Goal: Information Seeking & Learning: Learn about a topic

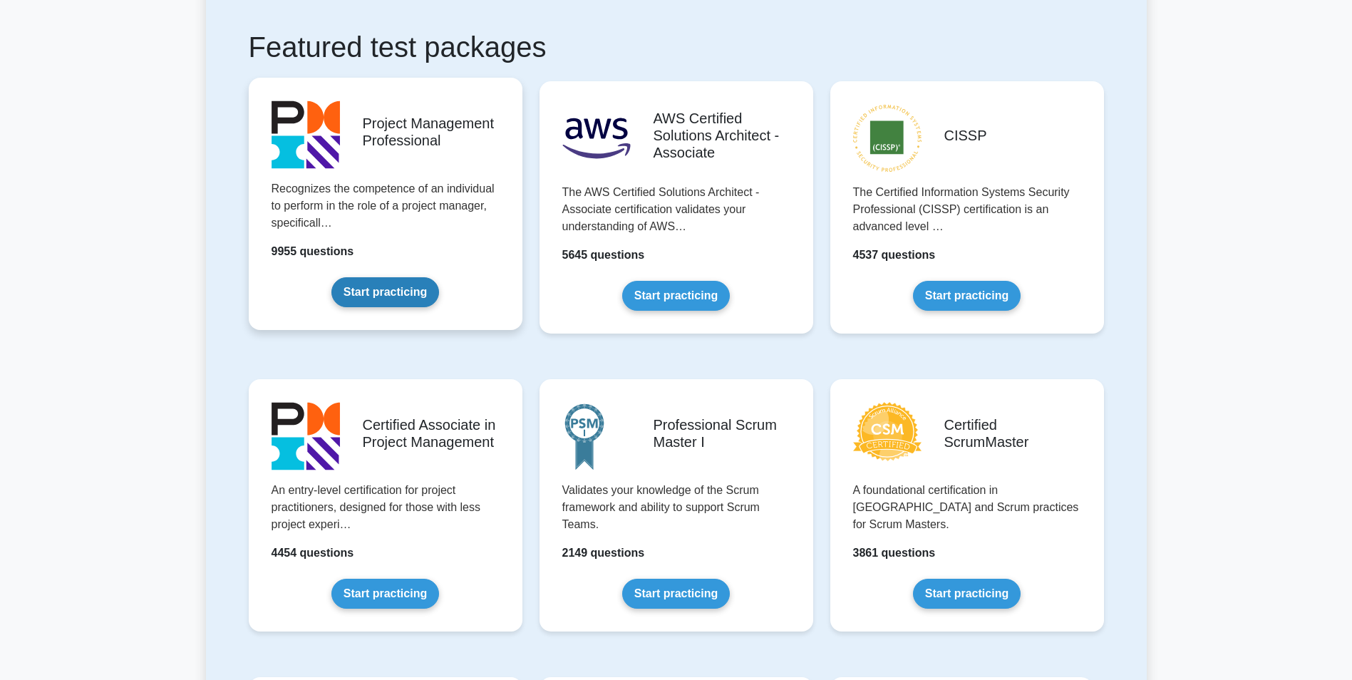
scroll to position [285, 0]
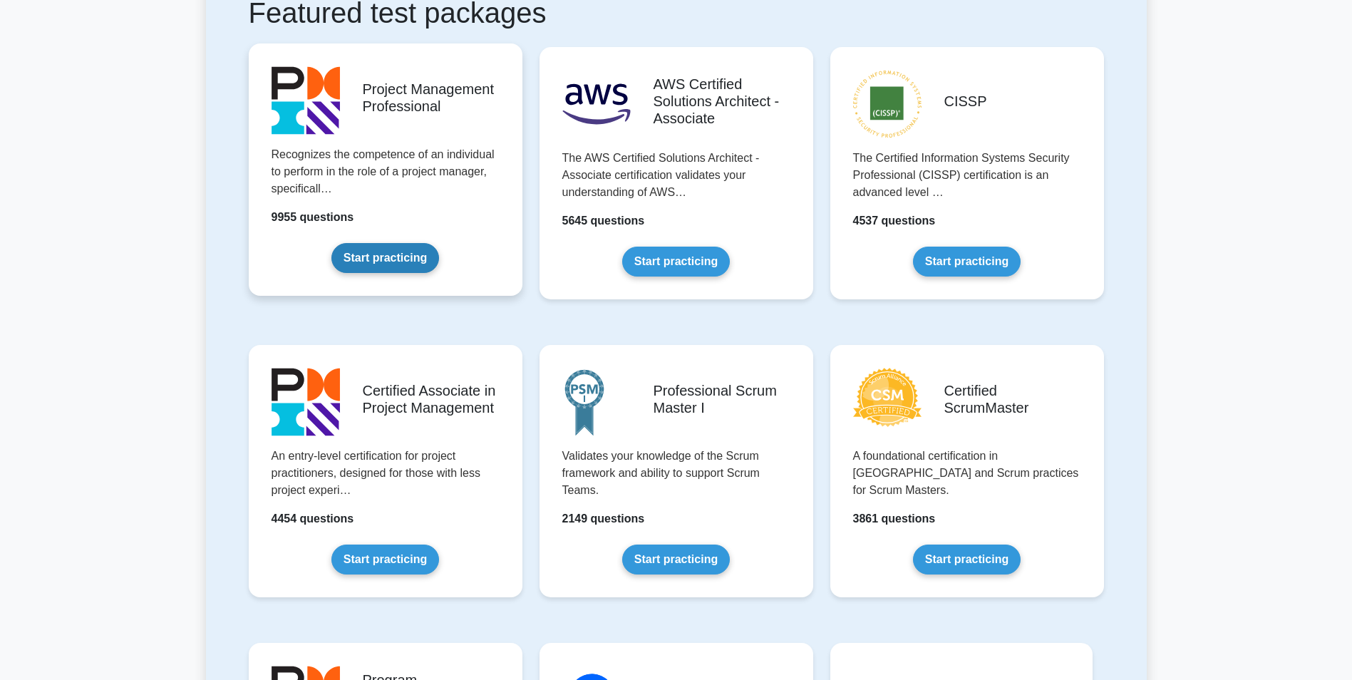
click at [386, 256] on link "Start practicing" at bounding box center [385, 258] width 108 height 30
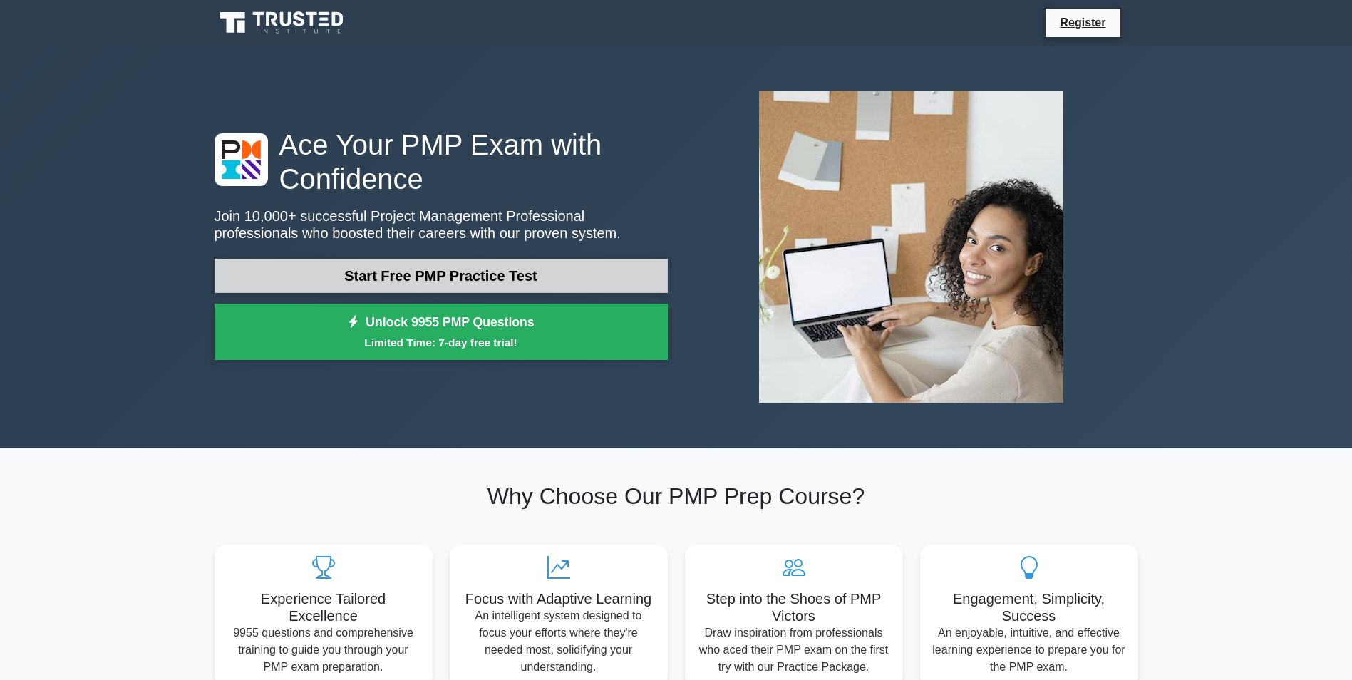
click at [395, 273] on link "Start Free PMP Practice Test" at bounding box center [441, 276] width 453 height 34
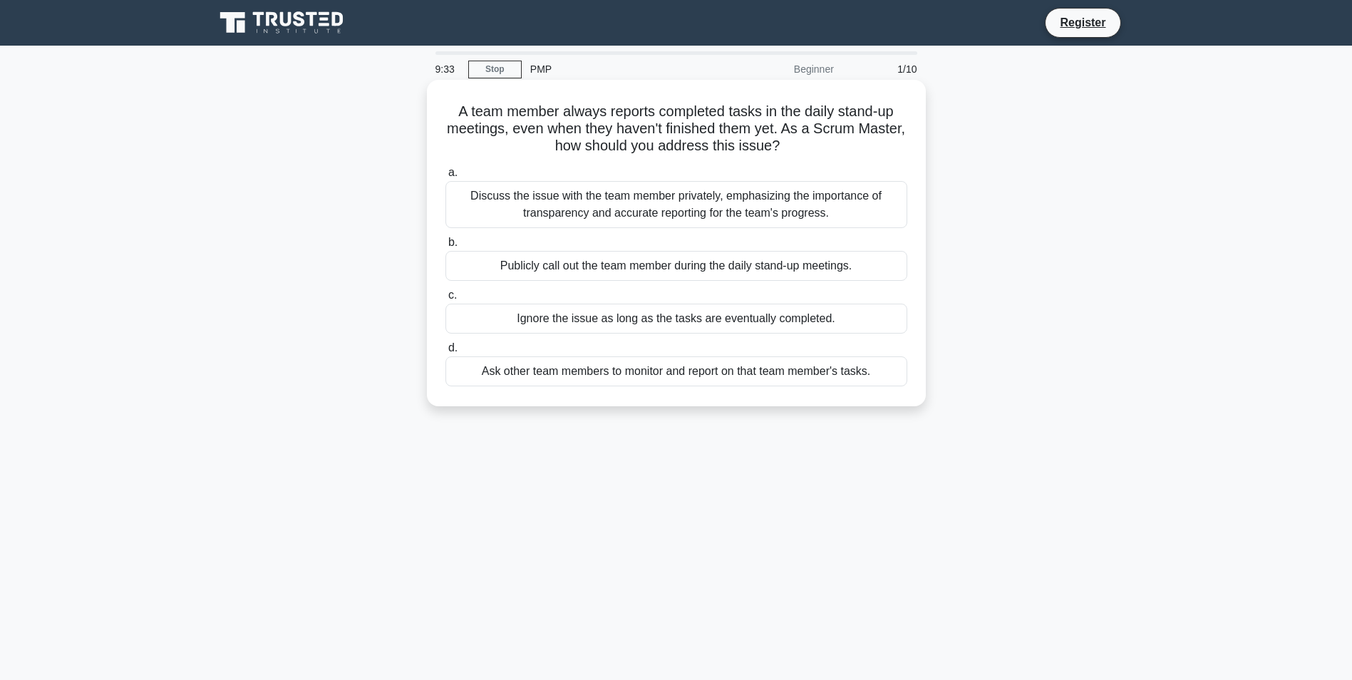
click at [557, 205] on div "Discuss the issue with the team member privately, emphasizing the importance of…" at bounding box center [676, 204] width 462 height 47
click at [445, 177] on input "a. Discuss the issue with the team member privately, emphasizing the importance…" at bounding box center [445, 172] width 0 height 9
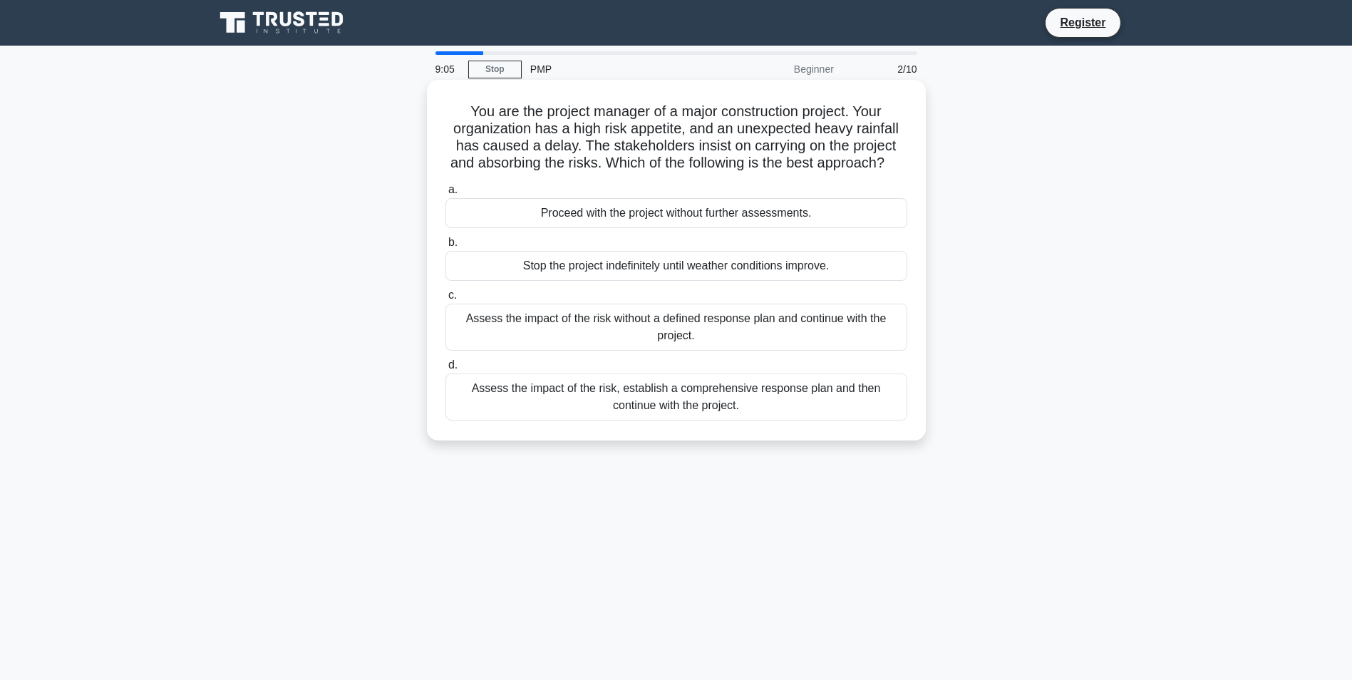
click at [555, 406] on div "Assess the impact of the risk, establish a comprehensive response plan and then…" at bounding box center [676, 396] width 462 height 47
click at [445, 370] on input "d. Assess the impact of the risk, establish a comprehensive response plan and t…" at bounding box center [445, 365] width 0 height 9
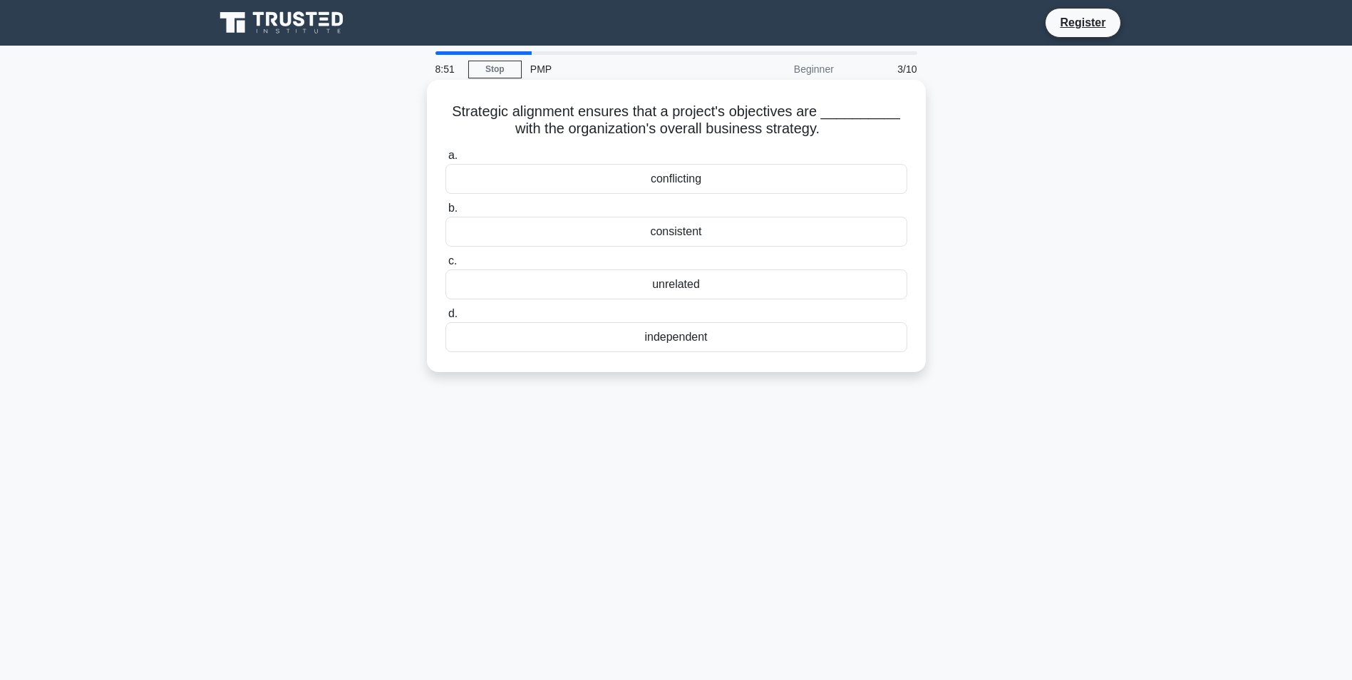
click at [624, 237] on div "consistent" at bounding box center [676, 232] width 462 height 30
click at [445, 213] on input "b. consistent" at bounding box center [445, 208] width 0 height 9
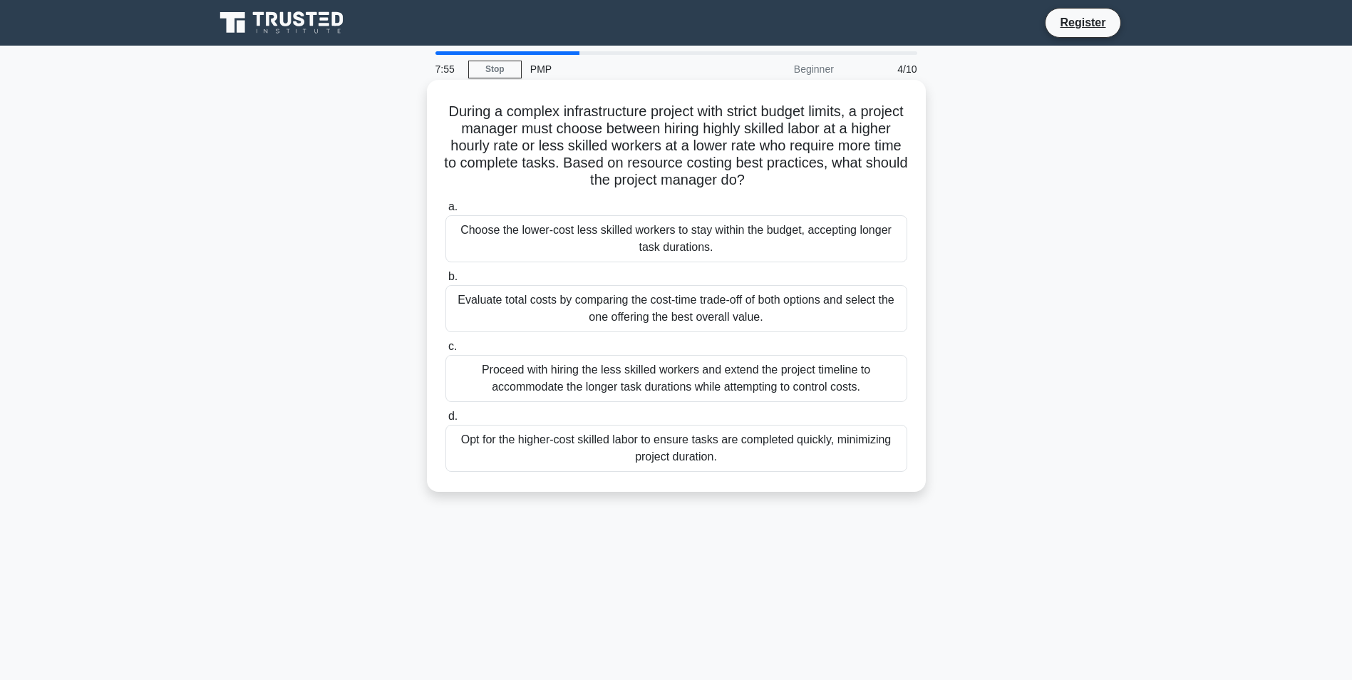
click at [488, 441] on div "Opt for the higher-cost skilled labor to ensure tasks are completed quickly, mi…" at bounding box center [676, 448] width 462 height 47
click at [445, 421] on input "d. Opt for the higher-cost skilled labor to ensure tasks are completed quickly,…" at bounding box center [445, 416] width 0 height 9
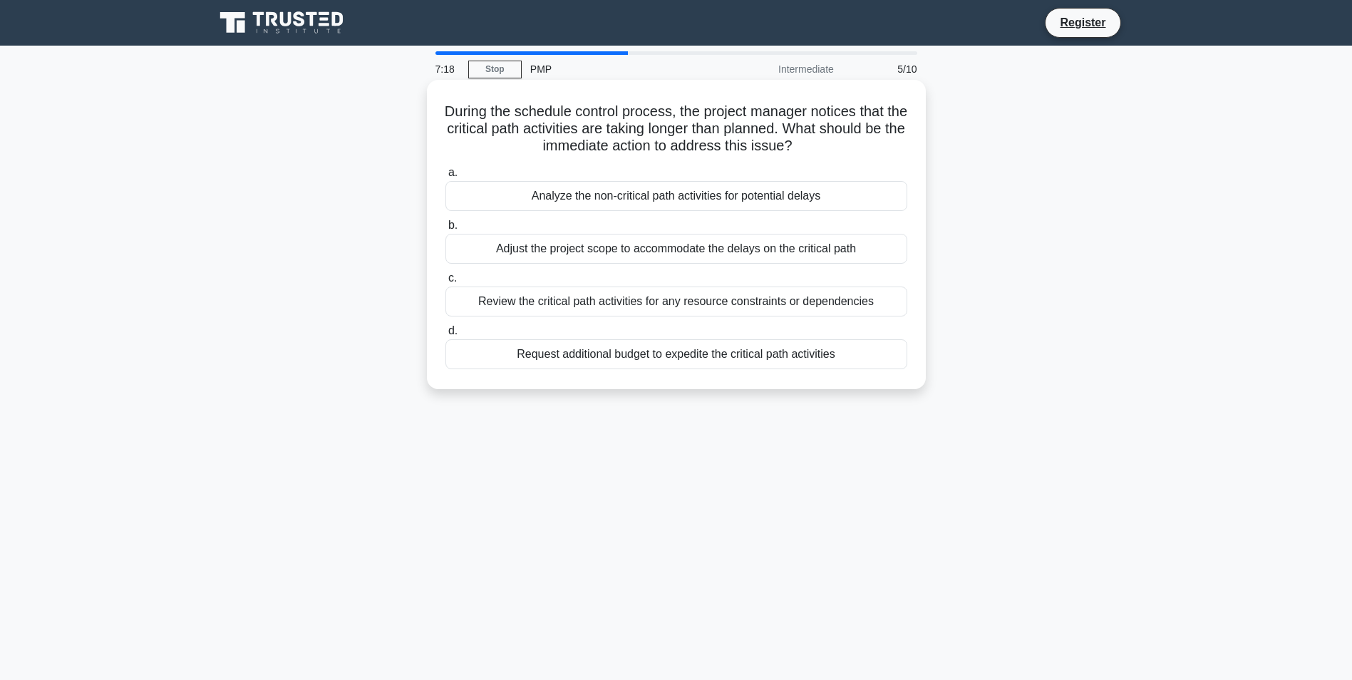
click at [488, 306] on div "Review the critical path activities for any resource constraints or dependencies" at bounding box center [676, 302] width 462 height 30
click at [445, 283] on input "c. Review the critical path activities for any resource constraints or dependen…" at bounding box center [445, 278] width 0 height 9
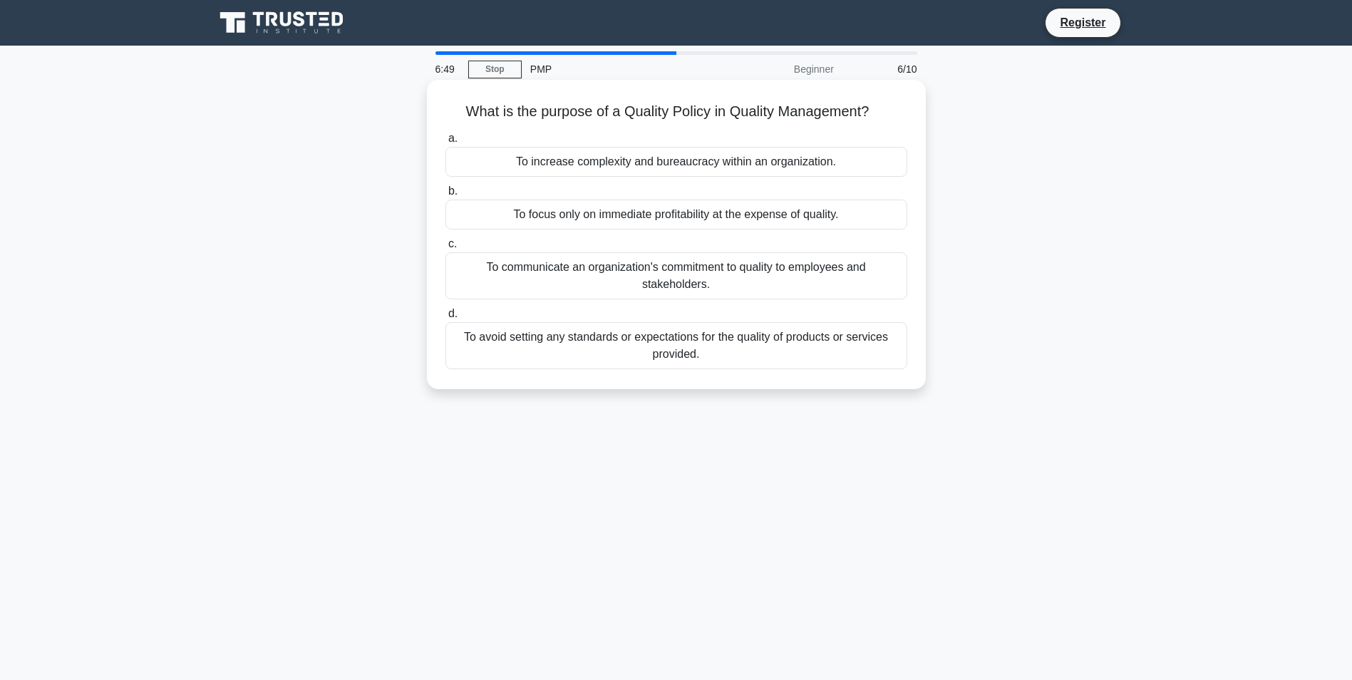
click at [537, 272] on div "To communicate an organization's commitment to quality to employees and stakeho…" at bounding box center [676, 275] width 462 height 47
click at [445, 249] on input "c. To communicate an organization's commitment to quality to employees and stak…" at bounding box center [445, 243] width 0 height 9
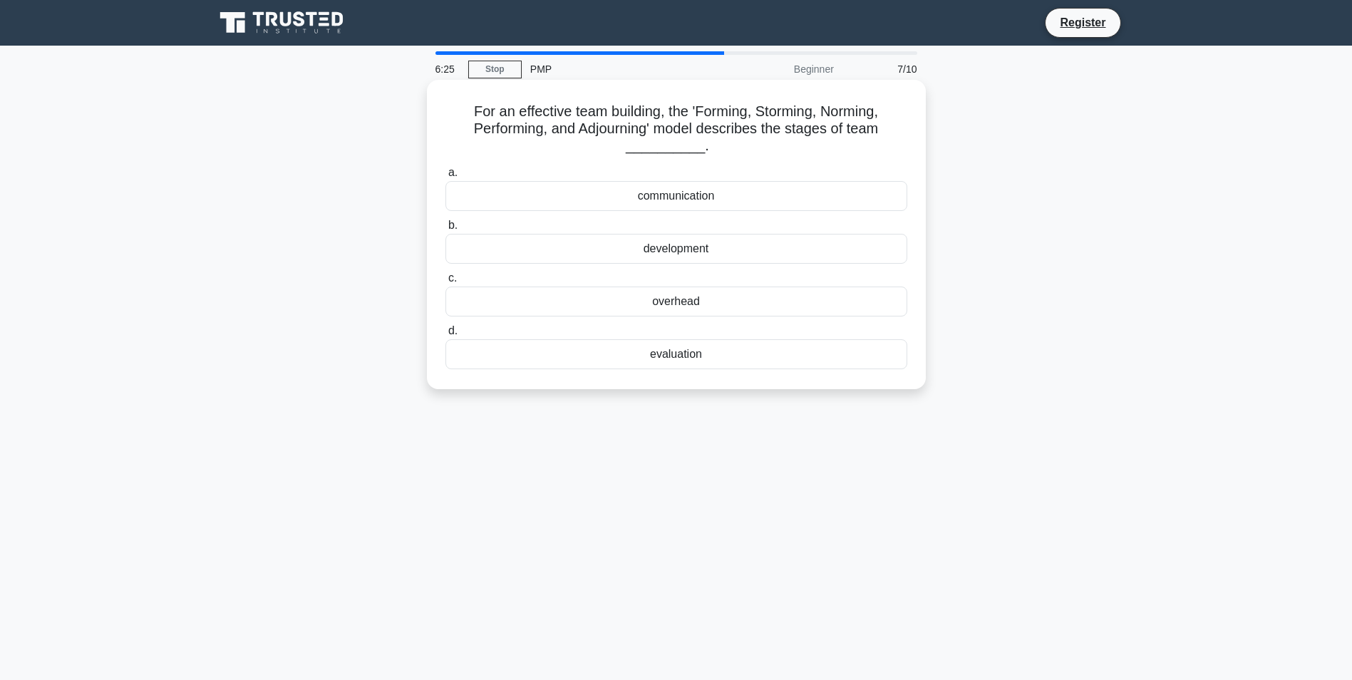
click at [581, 251] on div "development" at bounding box center [676, 249] width 462 height 30
click at [445, 230] on input "b. development" at bounding box center [445, 225] width 0 height 9
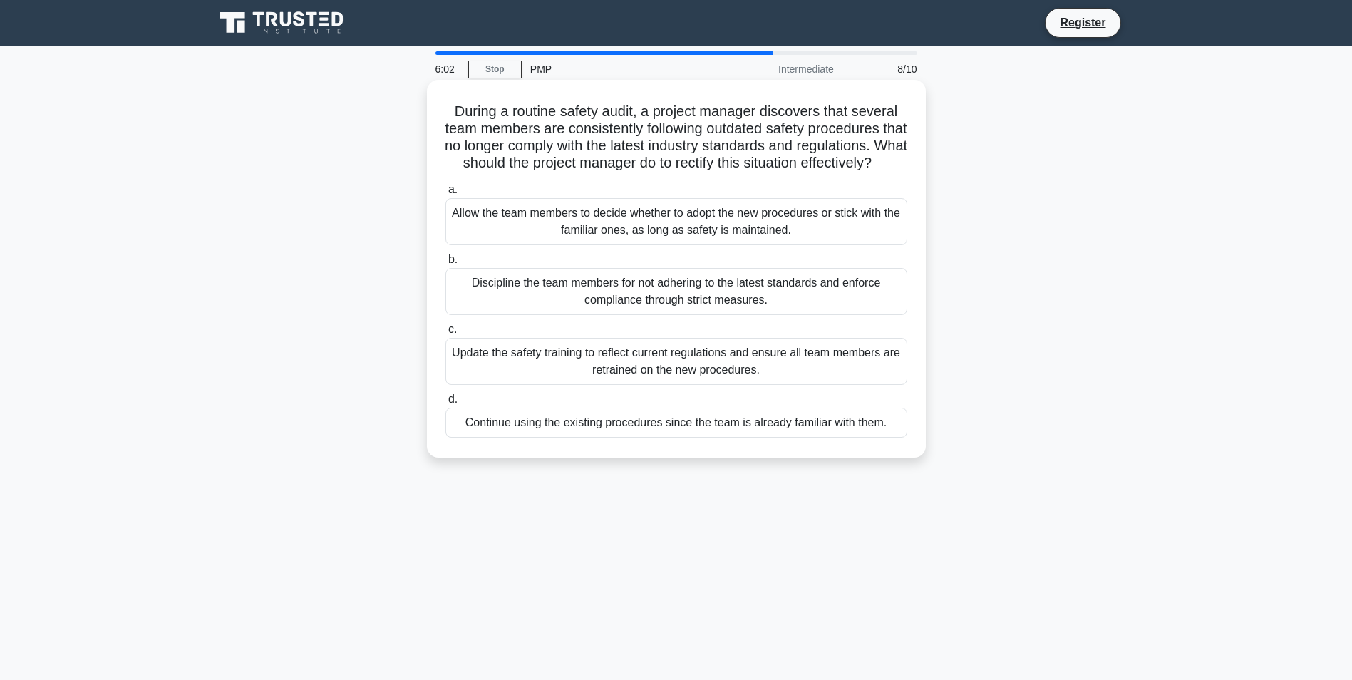
click at [490, 370] on div "Update the safety training to reflect current regulations and ensure all team m…" at bounding box center [676, 361] width 462 height 47
click at [445, 334] on input "c. Update the safety training to reflect current regulations and ensure all tea…" at bounding box center [445, 329] width 0 height 9
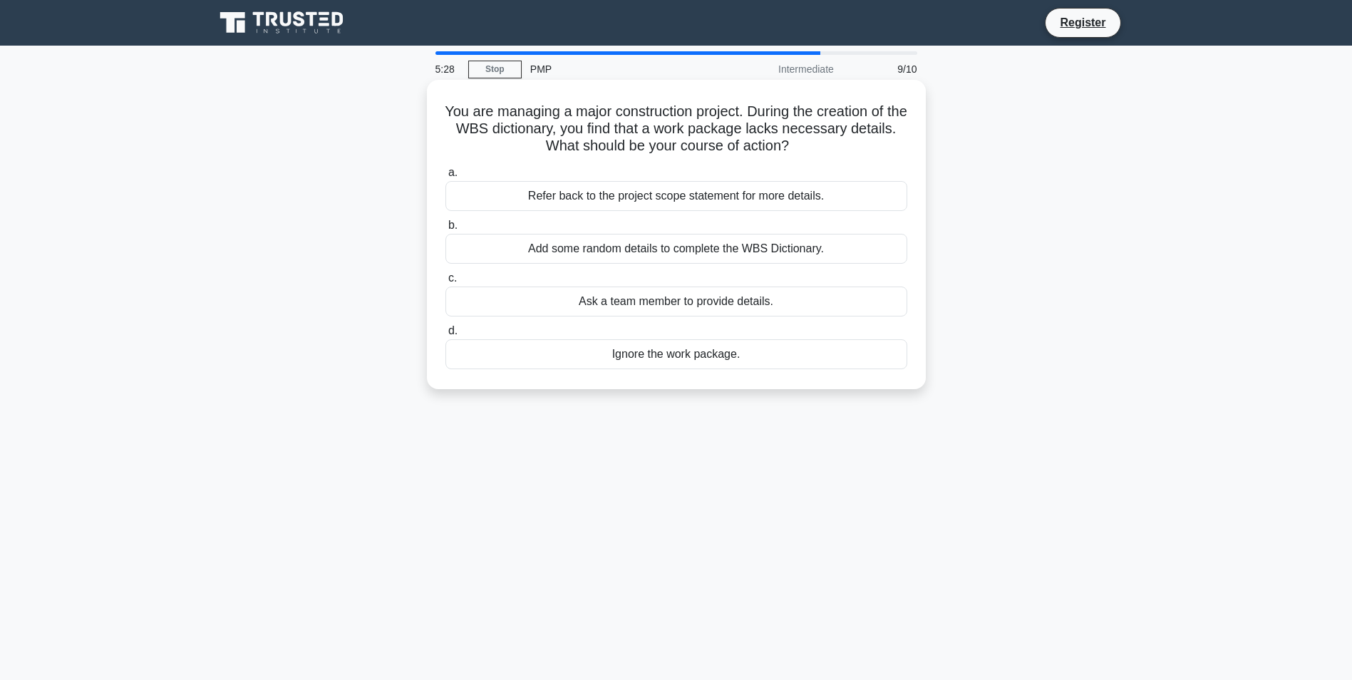
click at [515, 250] on div "Add some random details to complete the WBS Dictionary." at bounding box center [676, 249] width 462 height 30
click at [445, 230] on input "b. Add some random details to complete the WBS Dictionary." at bounding box center [445, 225] width 0 height 9
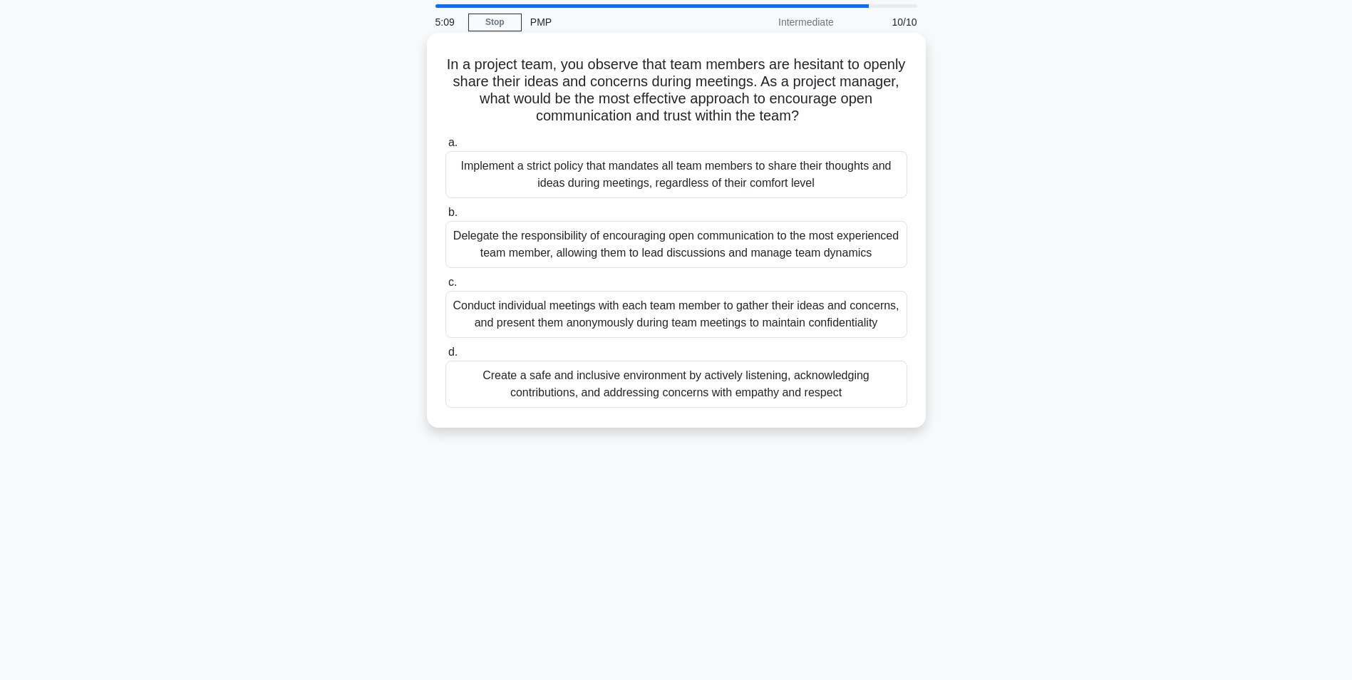
scroll to position [71, 0]
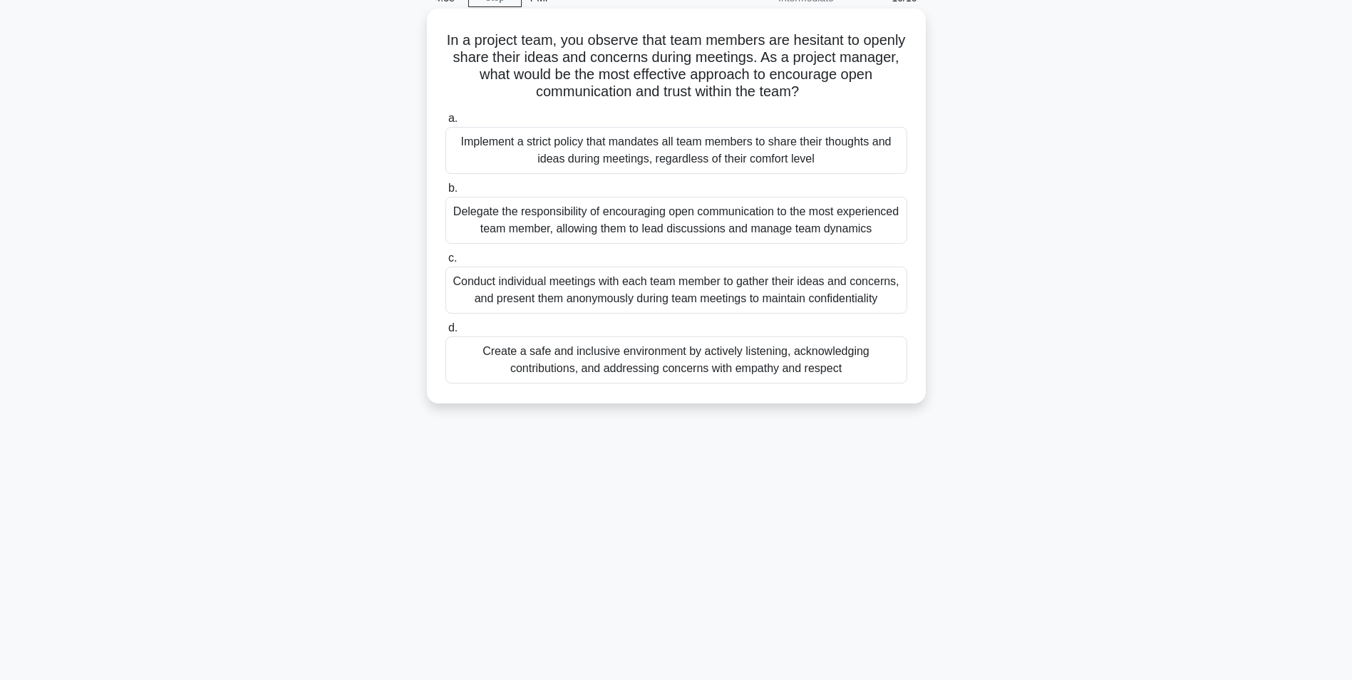
click at [513, 373] on div "Create a safe and inclusive environment by actively listening, acknowledging co…" at bounding box center [676, 359] width 462 height 47
click at [445, 333] on input "d. Create a safe and inclusive environment by actively listening, acknowledging…" at bounding box center [445, 328] width 0 height 9
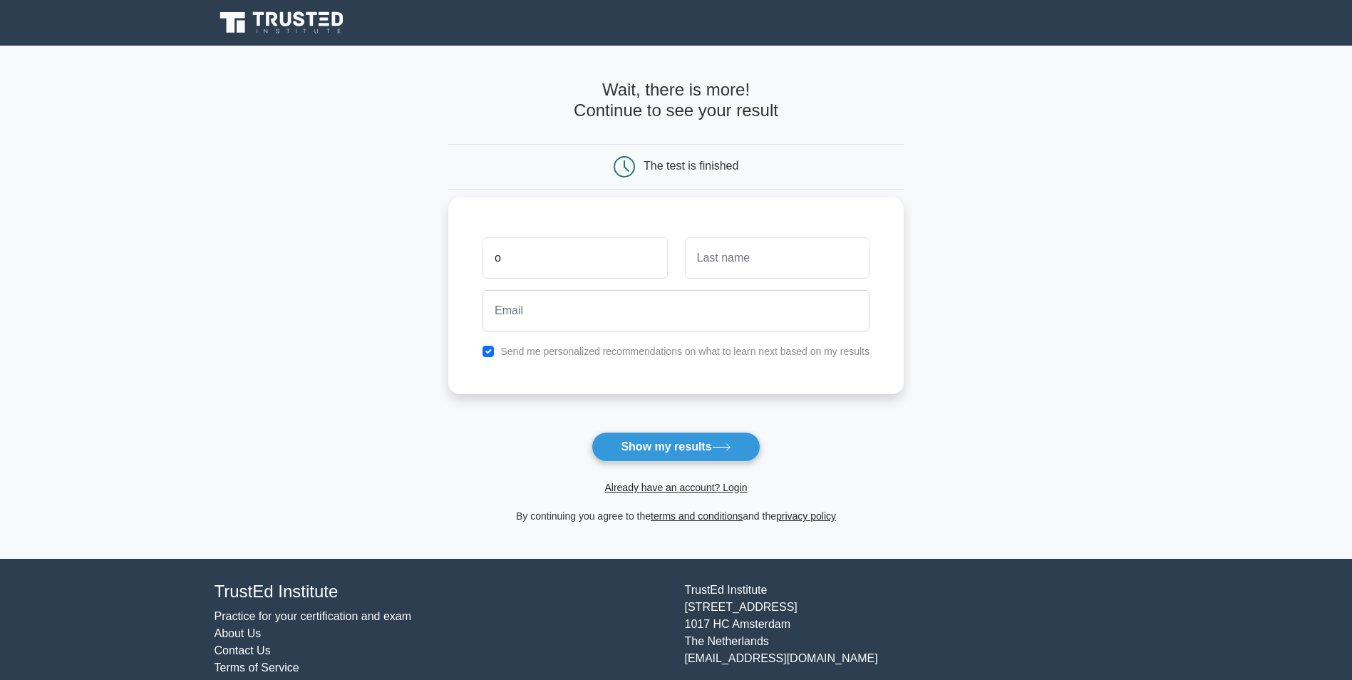
type input "Oscar"
type input "Almenario"
type input "[EMAIL_ADDRESS][DOMAIN_NAME]"
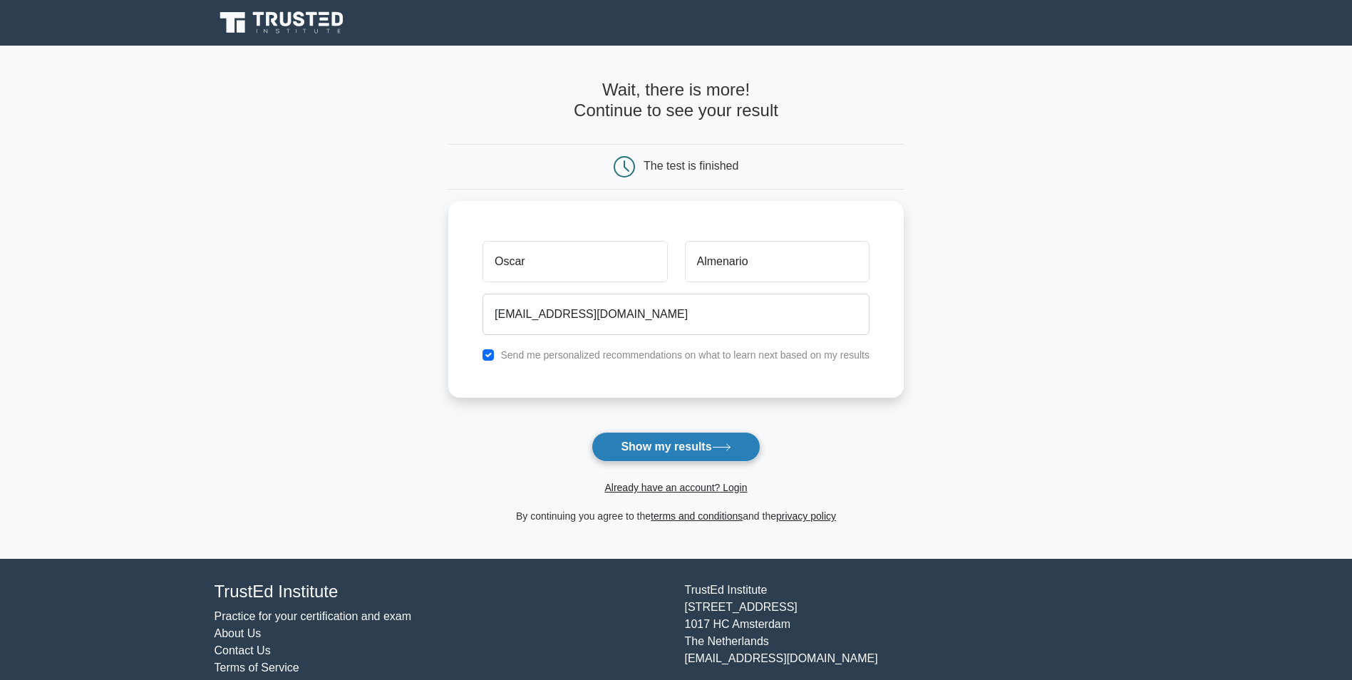
click at [635, 450] on button "Show my results" at bounding box center [676, 447] width 168 height 30
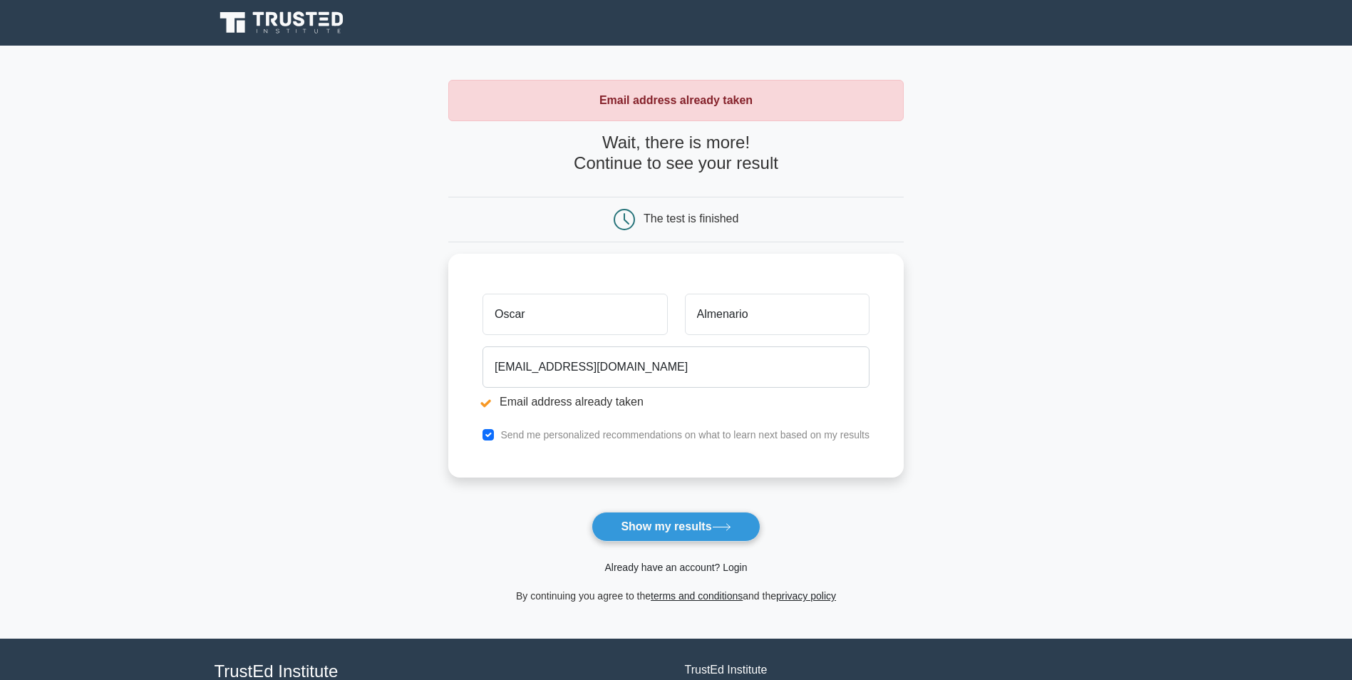
click at [677, 566] on link "Already have an account? Login" at bounding box center [675, 567] width 143 height 11
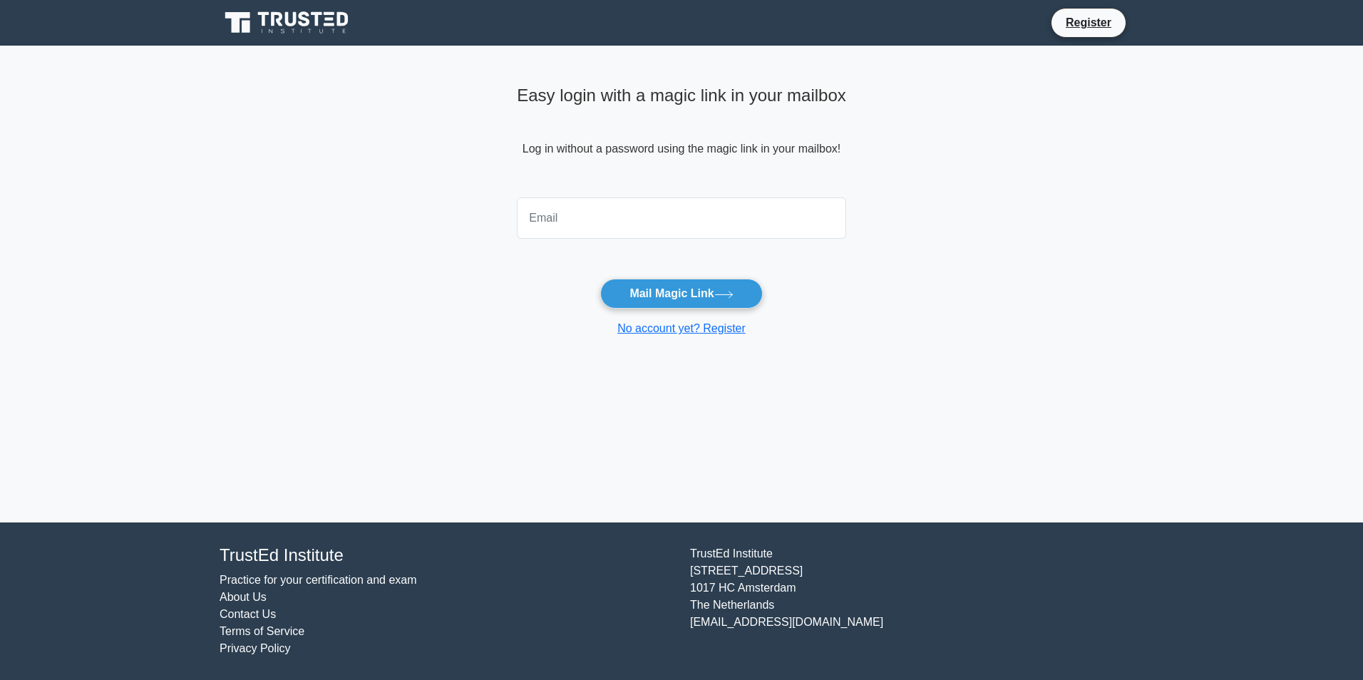
click at [582, 227] on input "email" at bounding box center [681, 217] width 329 height 41
type input "[EMAIL_ADDRESS][DOMAIN_NAME]"
click at [640, 294] on button "Mail Magic Link" at bounding box center [681, 294] width 162 height 30
